Goal: Check status: Check status

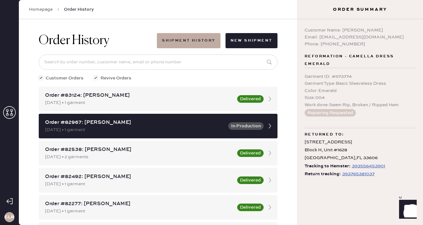
click at [5, 112] on icon at bounding box center [9, 112] width 13 height 13
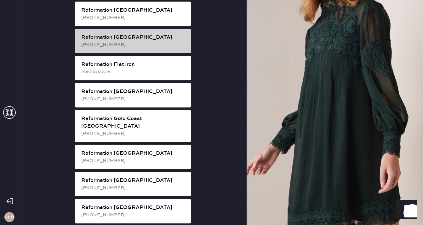
scroll to position [415, 0]
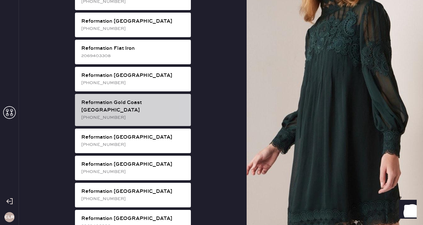
click at [149, 114] on div "[PHONE_NUMBER]" at bounding box center [133, 117] width 105 height 7
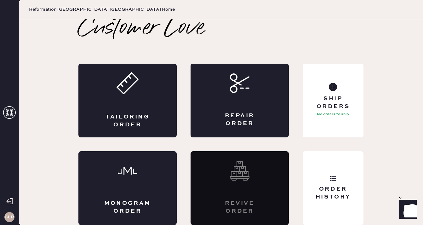
scroll to position [3, 0]
click at [325, 176] on div "Order History" at bounding box center [333, 188] width 61 height 74
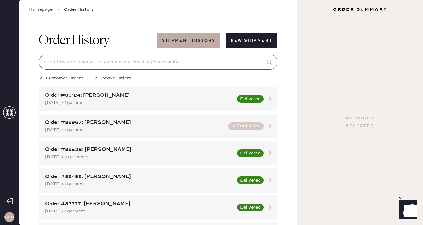
click at [171, 60] on input at bounding box center [158, 62] width 239 height 15
paste input "80995"
type input "80995"
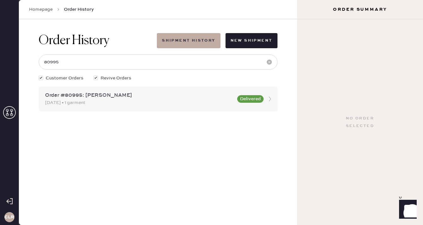
click at [111, 98] on div "Order #80995: [PERSON_NAME]" at bounding box center [139, 96] width 188 height 8
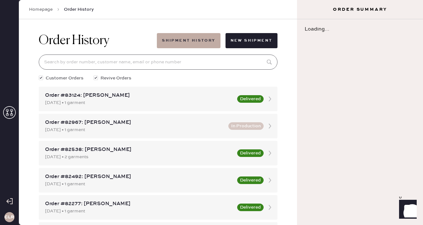
click at [115, 59] on input at bounding box center [158, 62] width 239 height 15
paste input "80995"
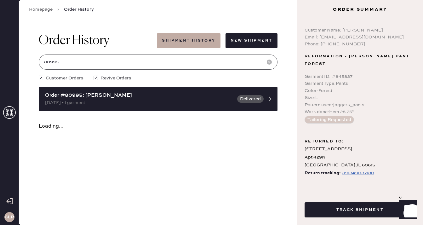
type input "80995"
click at [4, 112] on icon at bounding box center [9, 112] width 13 height 13
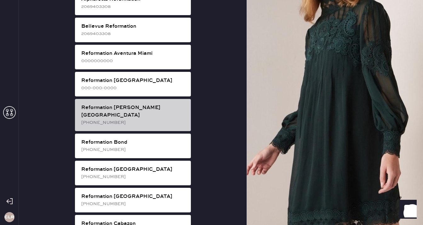
scroll to position [22, 0]
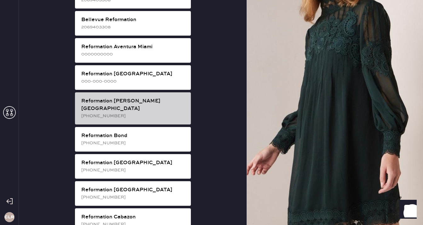
click at [156, 112] on div "[PHONE_NUMBER]" at bounding box center [133, 115] width 105 height 7
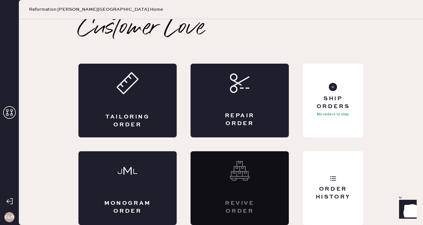
scroll to position [3, 0]
click at [341, 173] on div "Order History" at bounding box center [333, 188] width 61 height 74
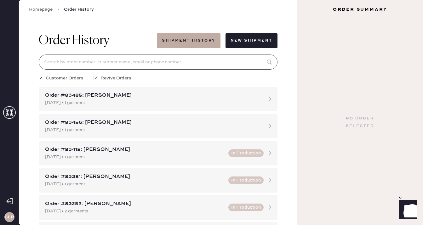
click at [198, 63] on input at bounding box center [158, 62] width 239 height 15
paste input "82617"
type input "82617"
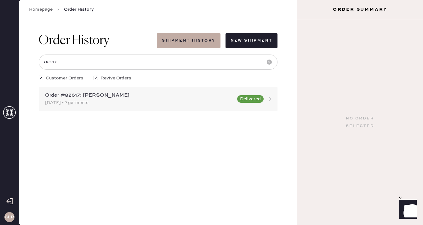
click at [94, 104] on div "[DATE] • 2 garments" at bounding box center [139, 102] width 188 height 7
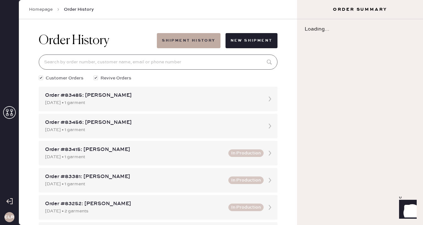
click at [103, 59] on input at bounding box center [158, 62] width 239 height 15
paste input "82617"
type input "82617"
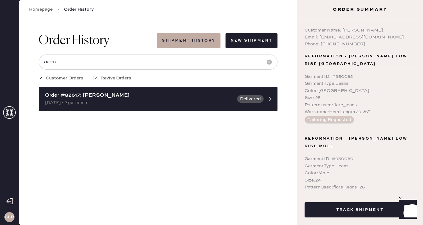
click at [13, 110] on icon at bounding box center [9, 112] width 13 height 13
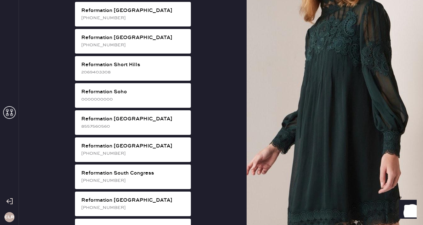
scroll to position [1163, 0]
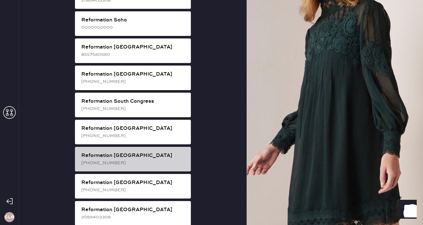
click at [147, 152] on div "Reformation [GEOGRAPHIC_DATA]" at bounding box center [133, 156] width 105 height 8
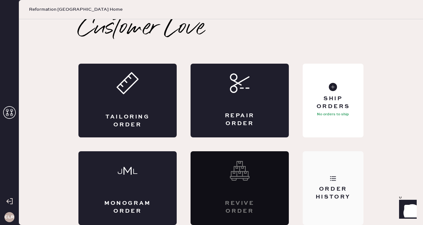
click at [358, 173] on div "Order History" at bounding box center [333, 188] width 61 height 74
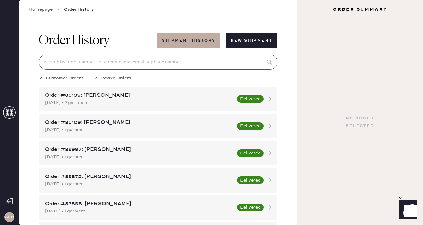
click at [184, 64] on input at bounding box center [158, 62] width 239 height 15
paste input "82502"
type input "82502"
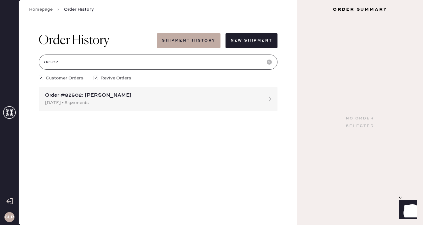
click at [109, 65] on input "82502" at bounding box center [158, 62] width 239 height 15
click at [96, 92] on div "Order #82502: [PERSON_NAME]" at bounding box center [152, 96] width 215 height 8
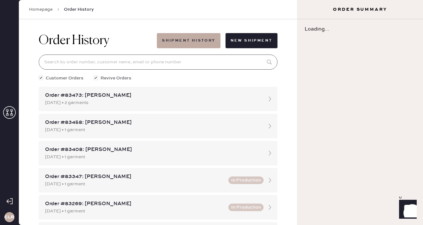
click at [104, 64] on input at bounding box center [158, 62] width 239 height 15
paste input "Hemster Order #82502"
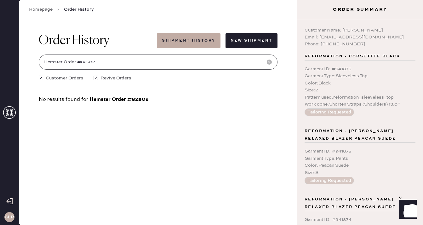
drag, startPoint x: 80, startPoint y: 63, endPoint x: 32, endPoint y: 63, distance: 48.8
click at [32, 63] on div "Order History Shipment History New Shipment Hemster Order #82502 Customer Order…" at bounding box center [158, 122] width 278 height 206
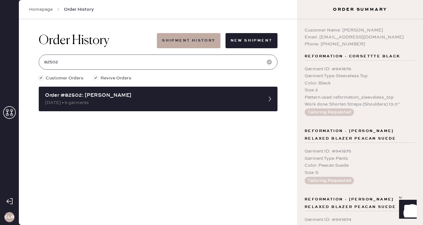
click at [79, 61] on input "82502" at bounding box center [158, 62] width 239 height 15
type input "82502"
